Goal: Find specific page/section: Find specific page/section

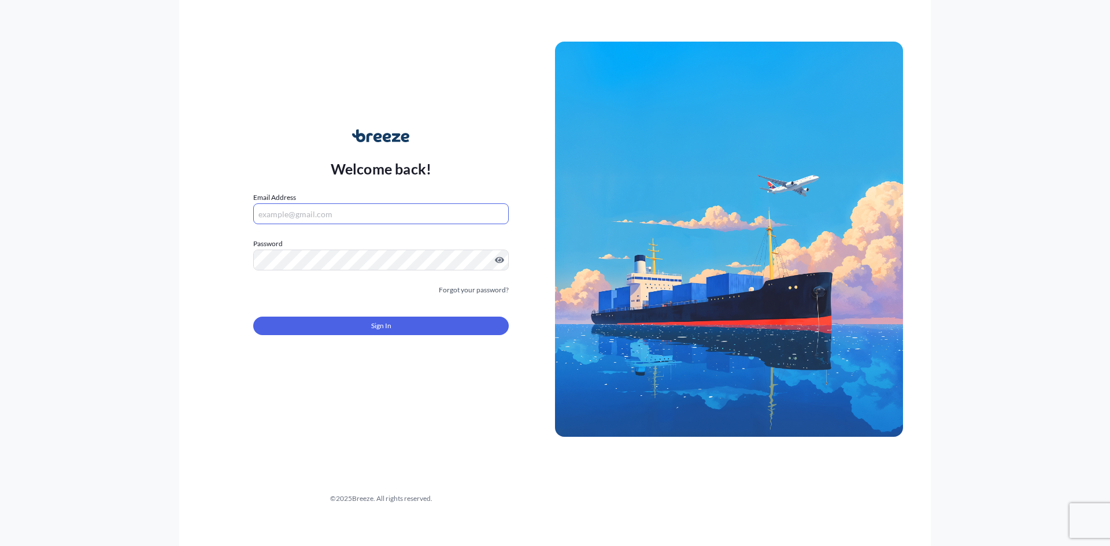
click at [406, 204] on input "Email Address" at bounding box center [381, 214] width 256 height 21
type input "[EMAIL_ADDRESS][DOMAIN_NAME]"
click at [380, 271] on form "Email Address [EMAIL_ADDRESS][DOMAIN_NAME] Password Password is required Passwo…" at bounding box center [381, 270] width 256 height 157
click at [416, 327] on button "Sign In" at bounding box center [381, 326] width 256 height 19
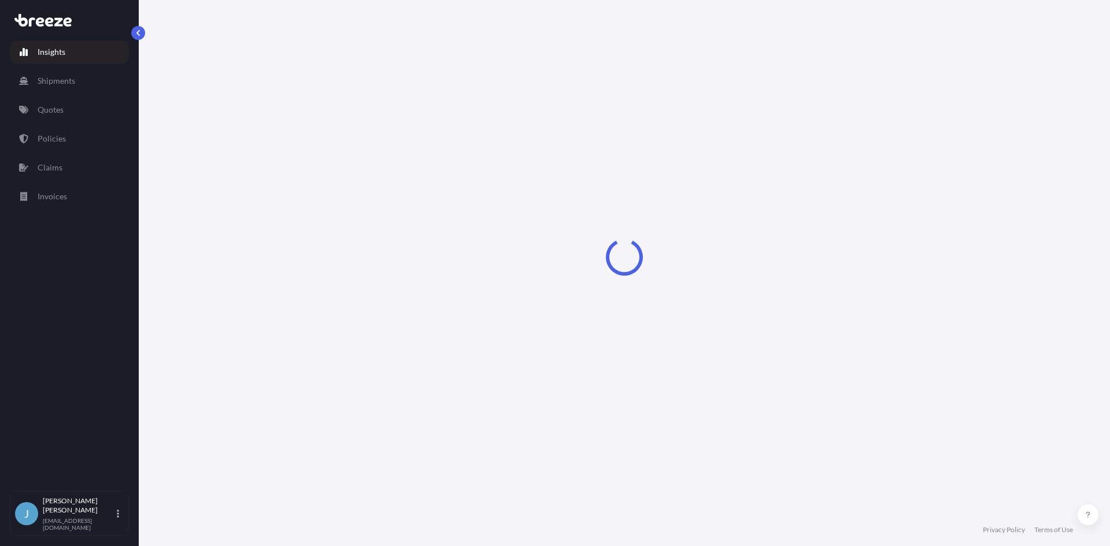
select select "2025"
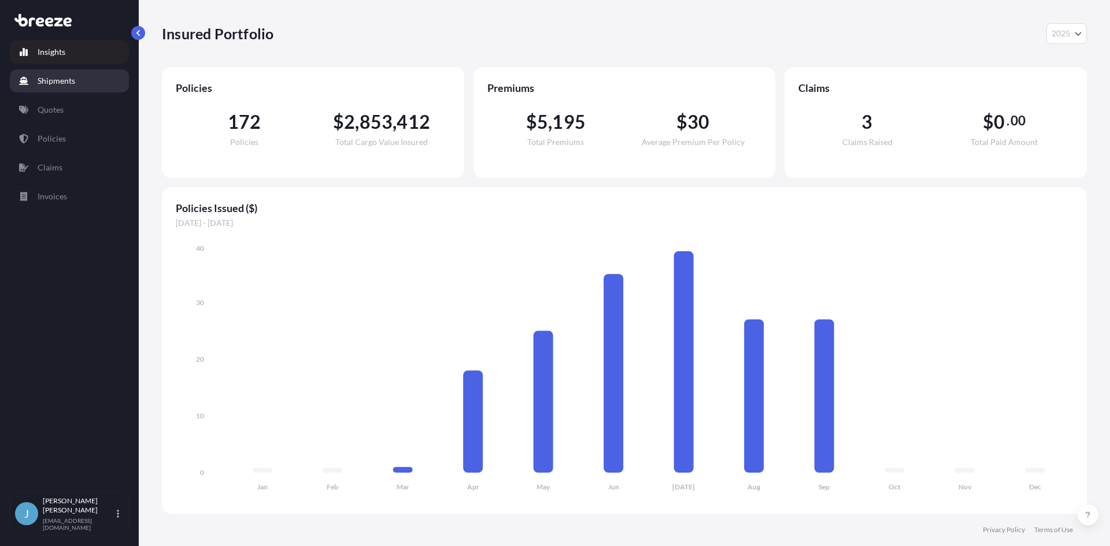
click at [97, 81] on link "Shipments" at bounding box center [69, 80] width 119 height 23
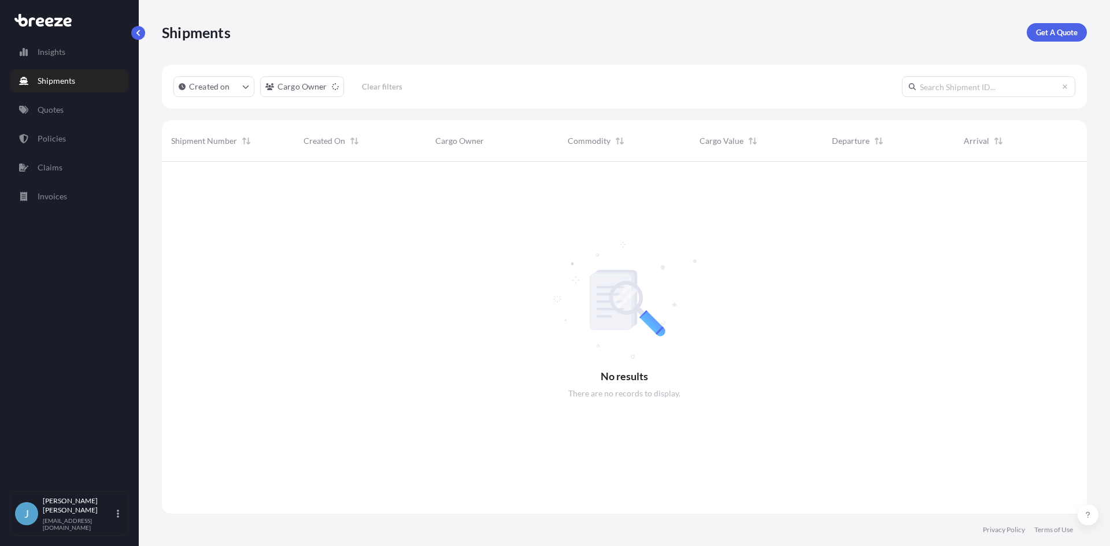
scroll to position [385, 916]
click at [60, 95] on div "Insights Shipments Quotes Policies Claims Invoices" at bounding box center [69, 260] width 119 height 461
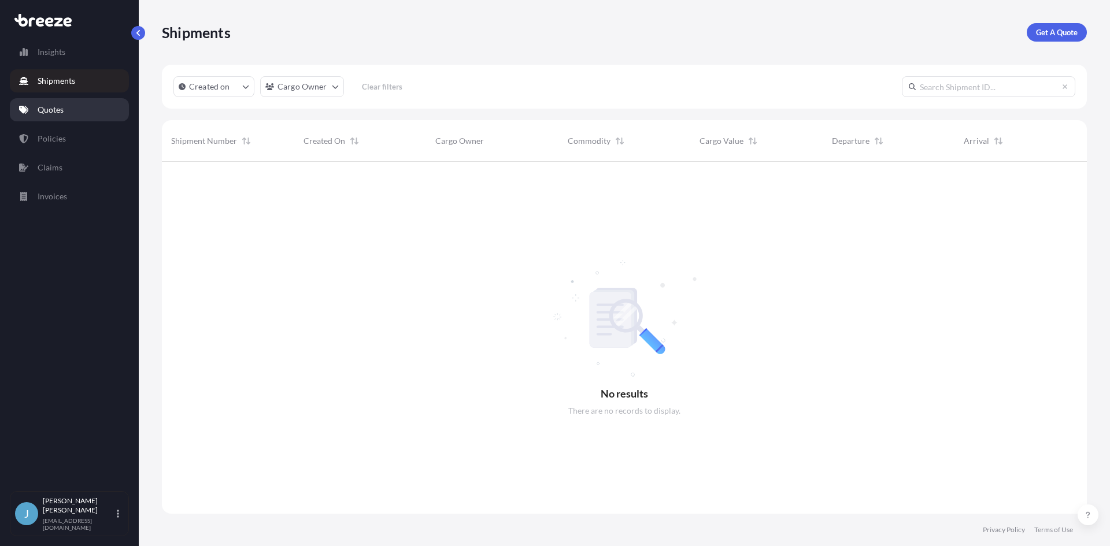
click at [60, 98] on link "Quotes" at bounding box center [69, 109] width 119 height 23
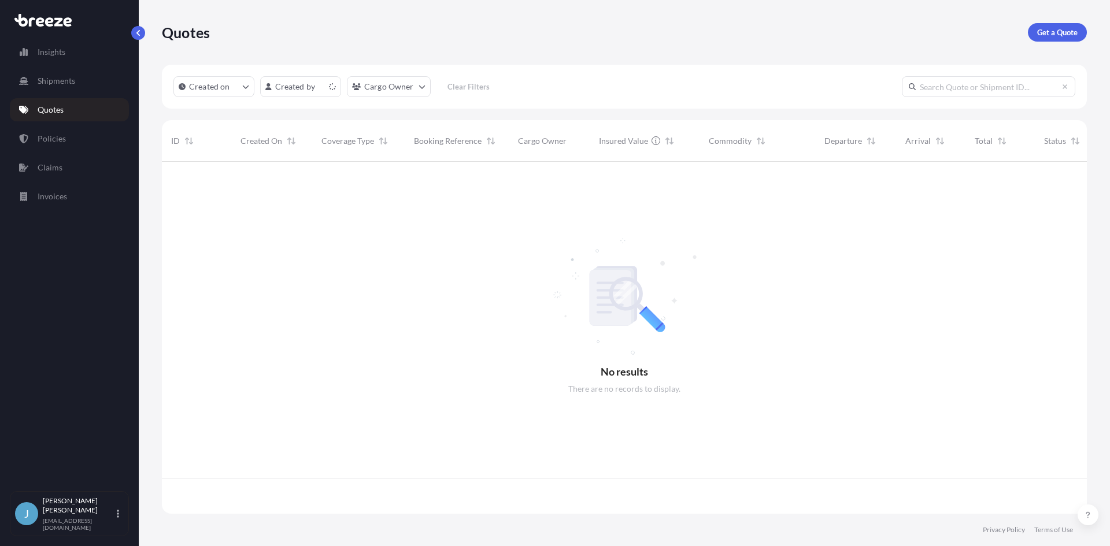
scroll to position [350, 916]
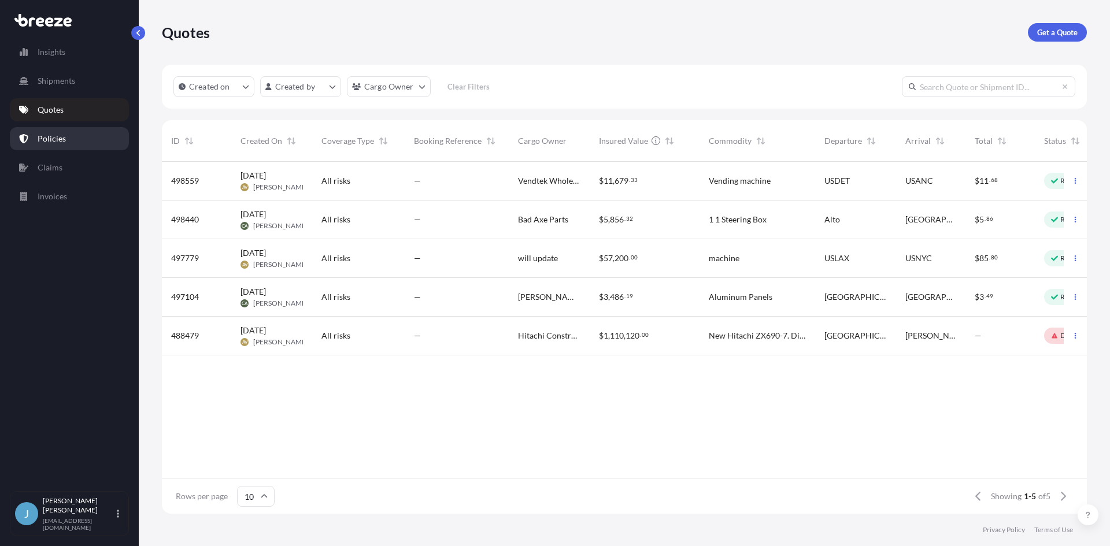
click at [61, 141] on p "Policies" at bounding box center [52, 139] width 28 height 12
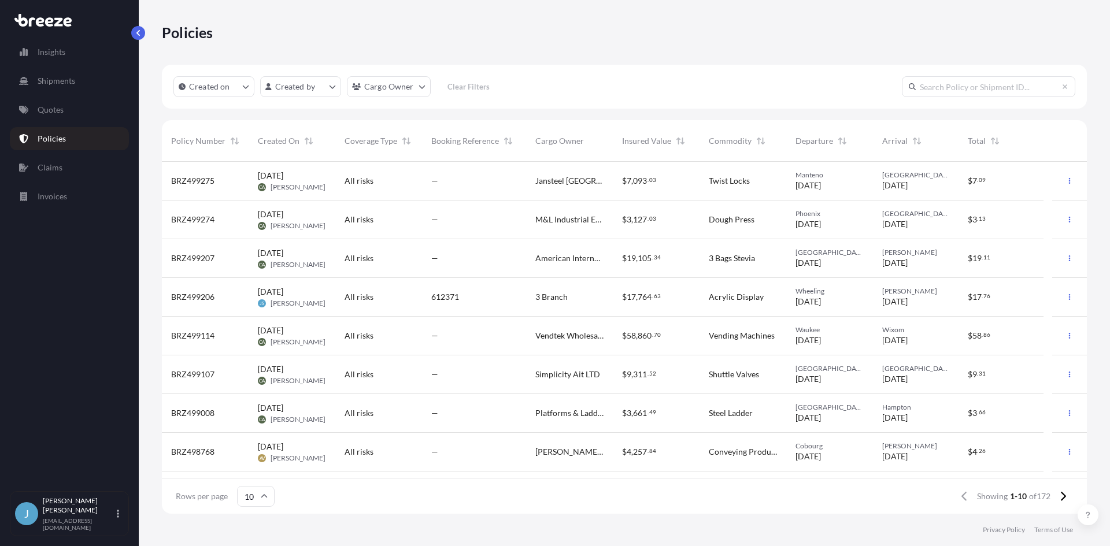
click at [496, 220] on div "—" at bounding box center [474, 220] width 86 height 12
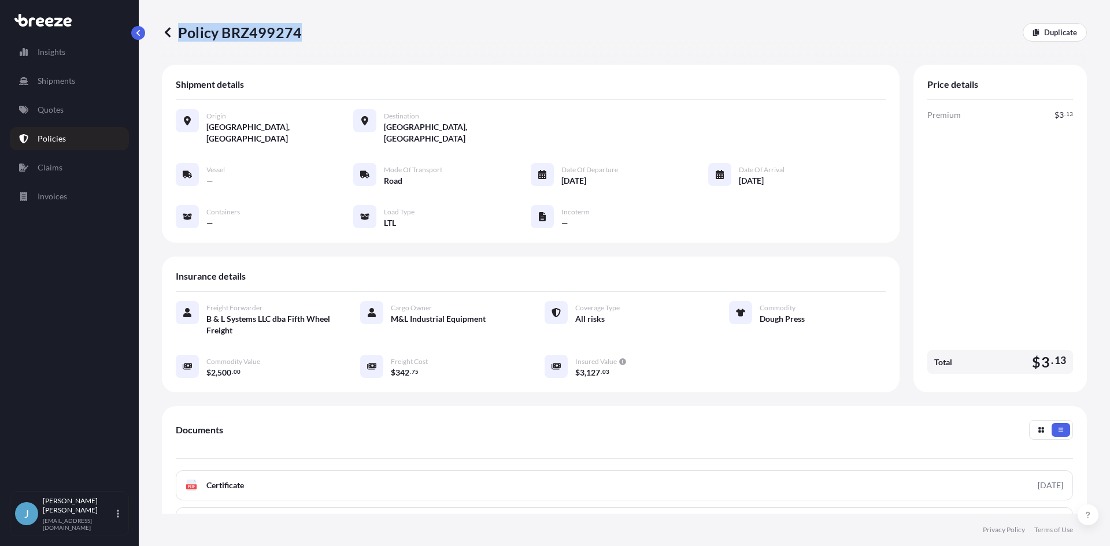
drag, startPoint x: 327, startPoint y: 38, endPoint x: 297, endPoint y: 28, distance: 31.1
click at [297, 28] on div "Policy BRZ499274 Duplicate" at bounding box center [624, 32] width 925 height 19
copy p "Policy BRZ499274"
